Goal: Transaction & Acquisition: Book appointment/travel/reservation

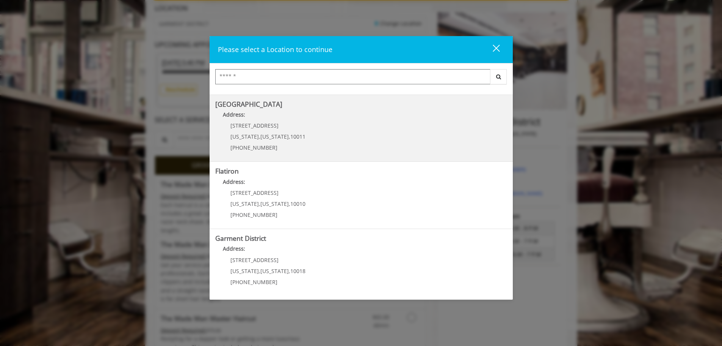
scroll to position [152, 0]
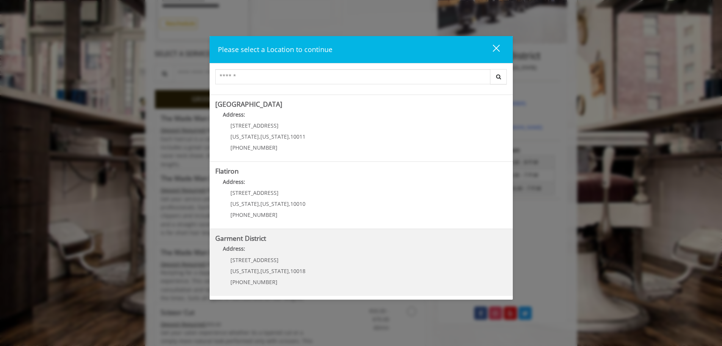
click at [237, 250] on b "Address:" at bounding box center [234, 248] width 22 height 7
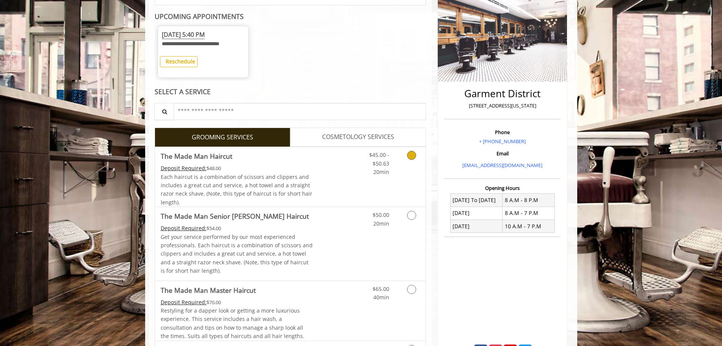
click at [365, 165] on link "$45.00 - $50.63 20min" at bounding box center [373, 161] width 31 height 29
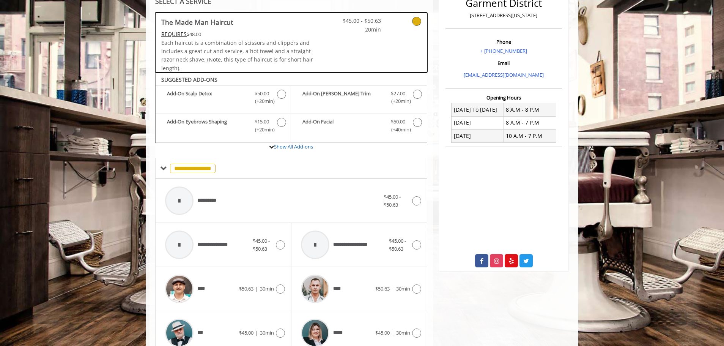
scroll to position [276, 0]
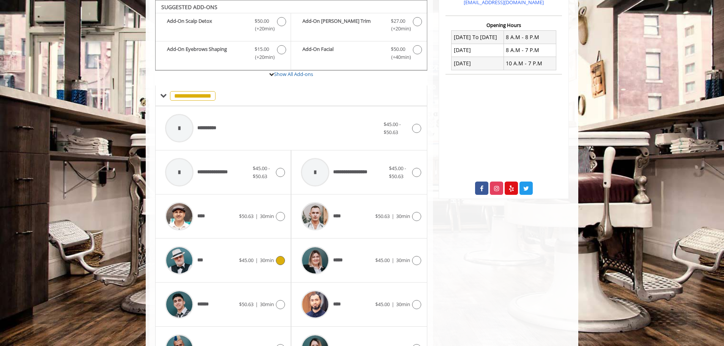
click at [247, 250] on div "*** $45.00 | 30min" at bounding box center [223, 260] width 124 height 36
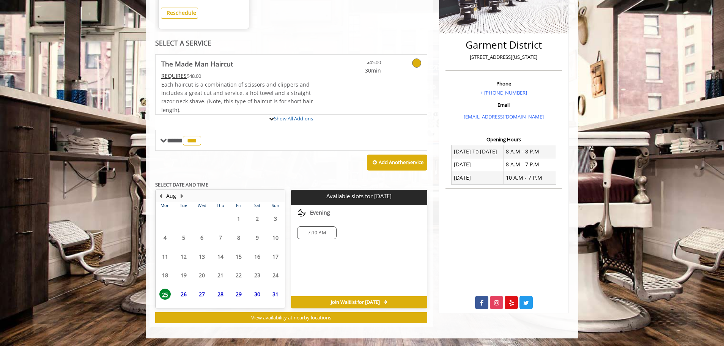
scroll to position [232, 0]
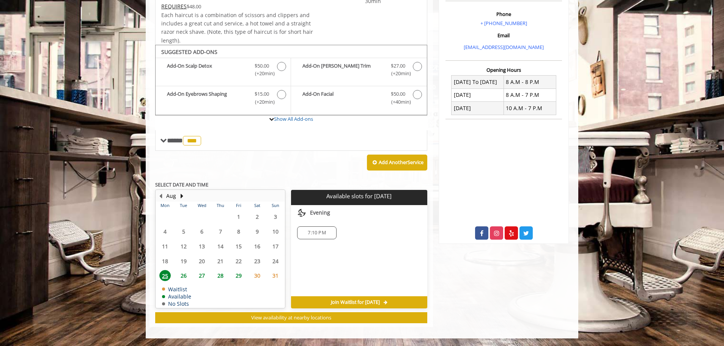
click at [184, 274] on span "26" at bounding box center [183, 275] width 11 height 11
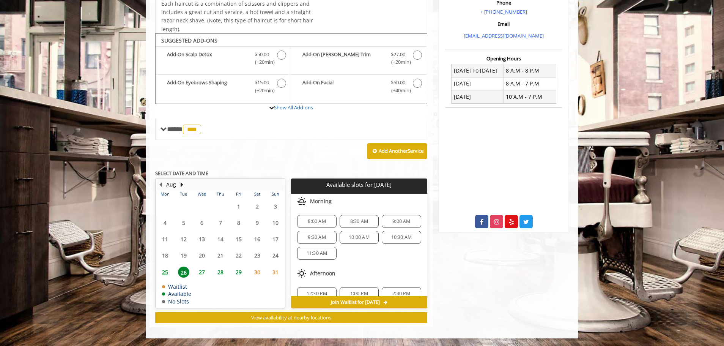
scroll to position [66, 0]
